Goal: Register for event/course

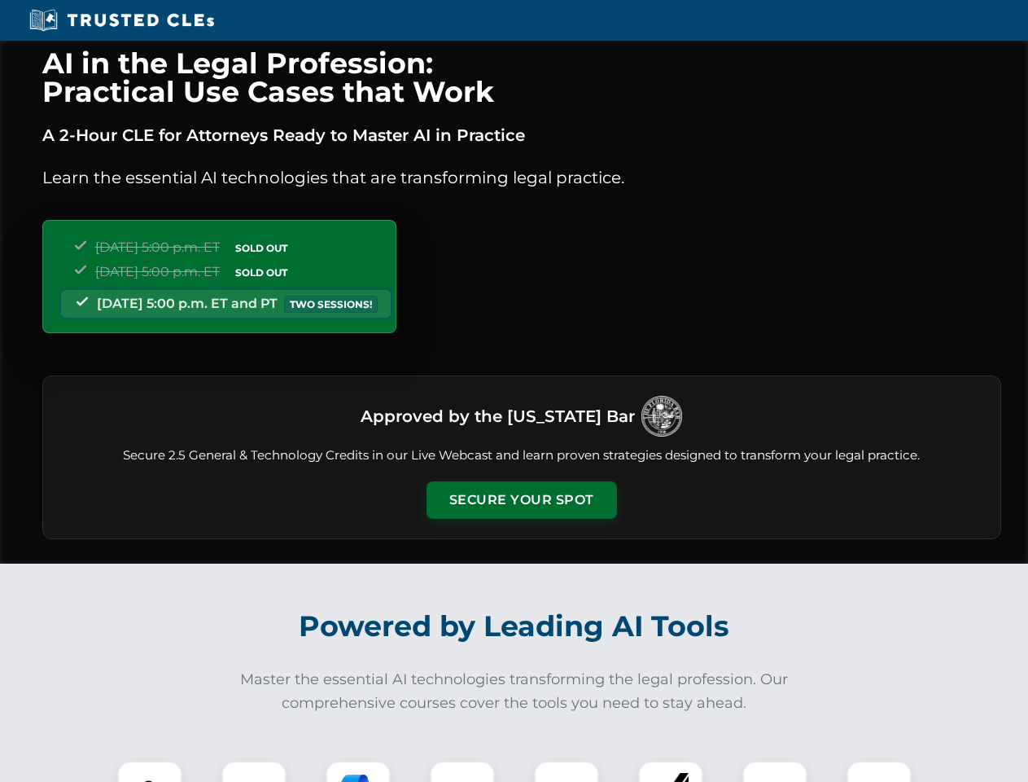
click at [521, 500] on button "Secure Your Spot" at bounding box center [522, 499] width 191 height 37
click at [150, 771] on img at bounding box center [149, 793] width 47 height 47
click at [254, 771] on div at bounding box center [253, 793] width 65 height 65
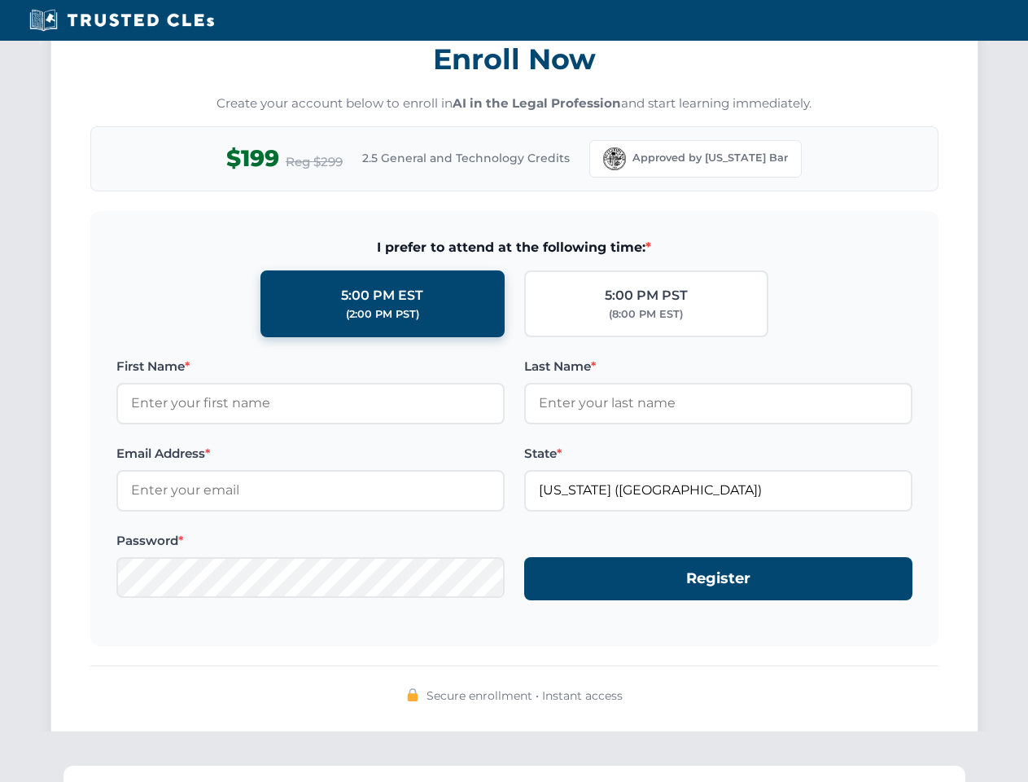
scroll to position [1598, 0]
